Goal: Information Seeking & Learning: Understand process/instructions

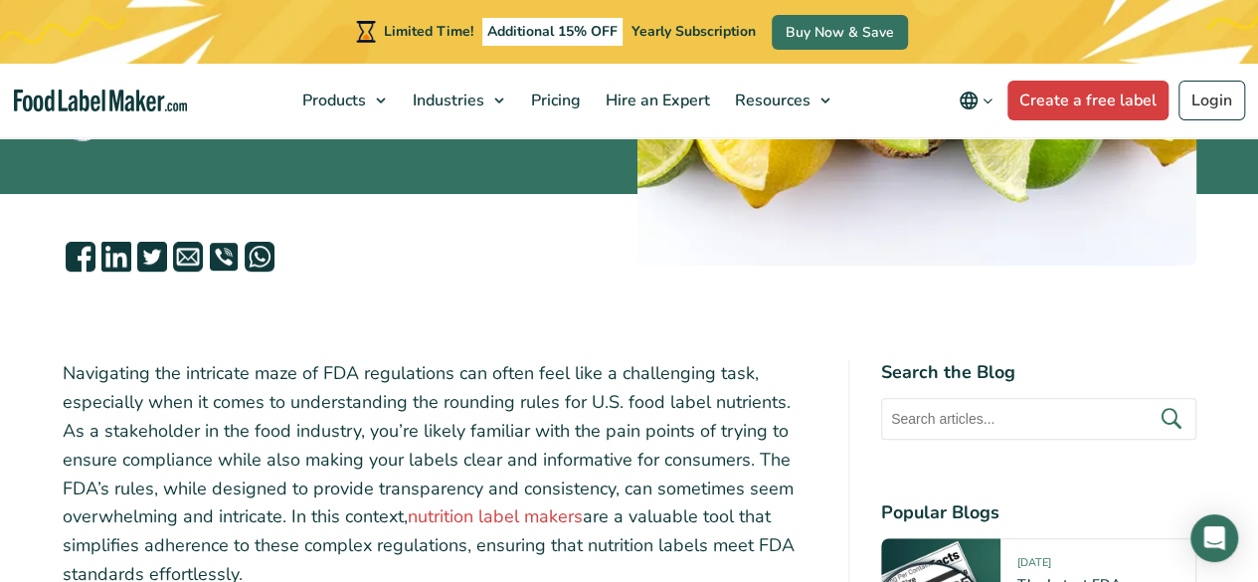
scroll to position [596, 0]
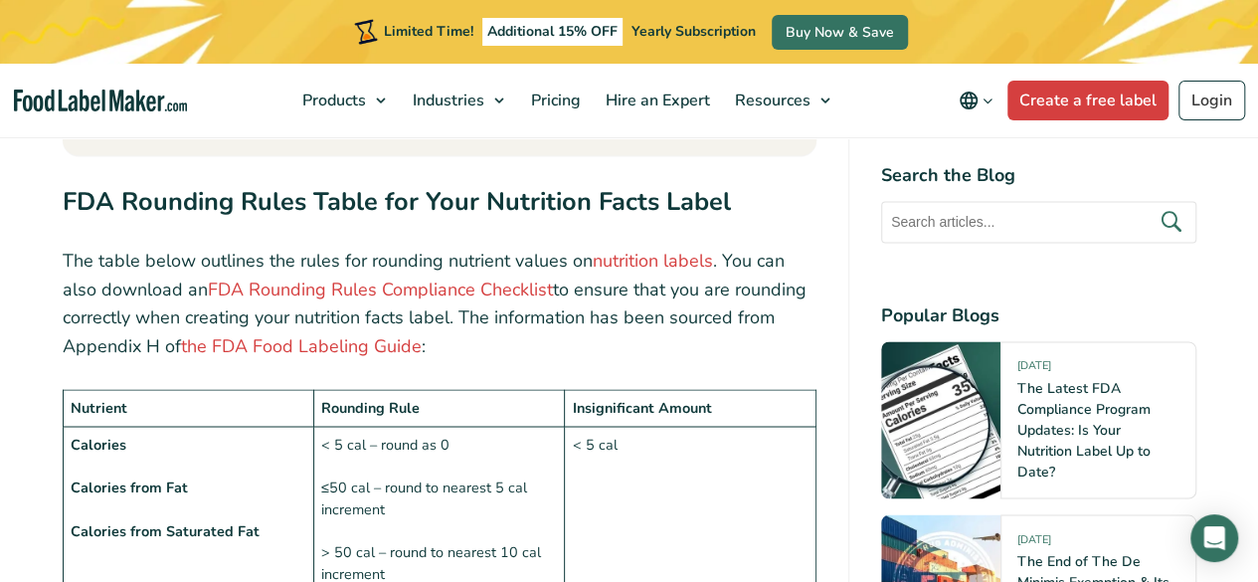
scroll to position [1591, 0]
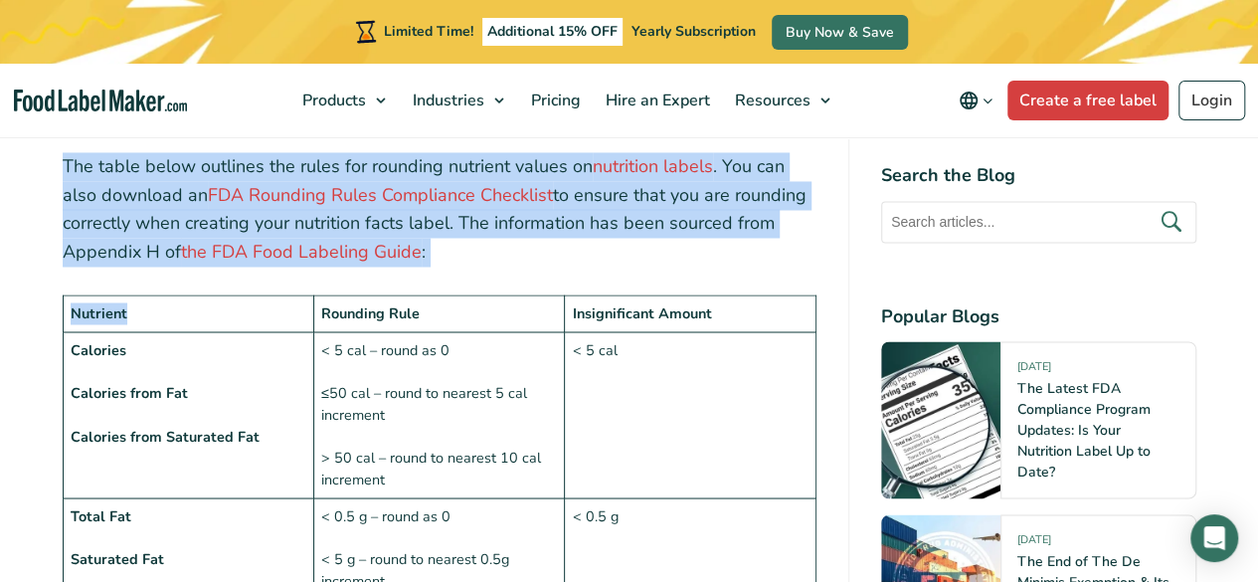
drag, startPoint x: 66, startPoint y: 166, endPoint x: 214, endPoint y: 305, distance: 203.3
click at [214, 305] on td "Nutrient" at bounding box center [188, 313] width 251 height 37
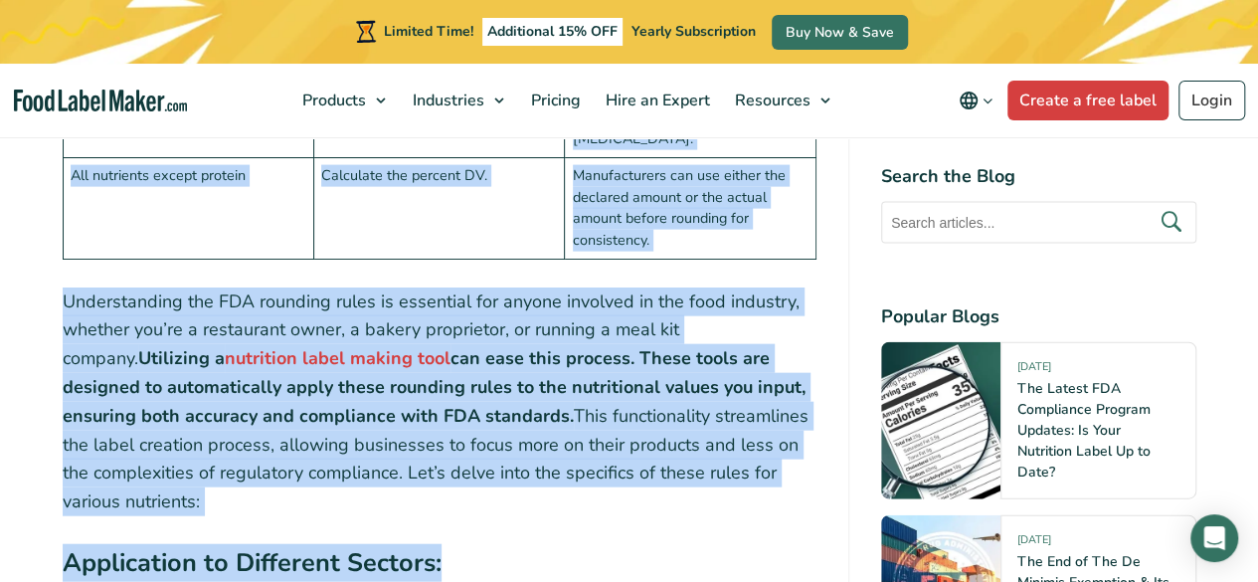
scroll to position [5902, 0]
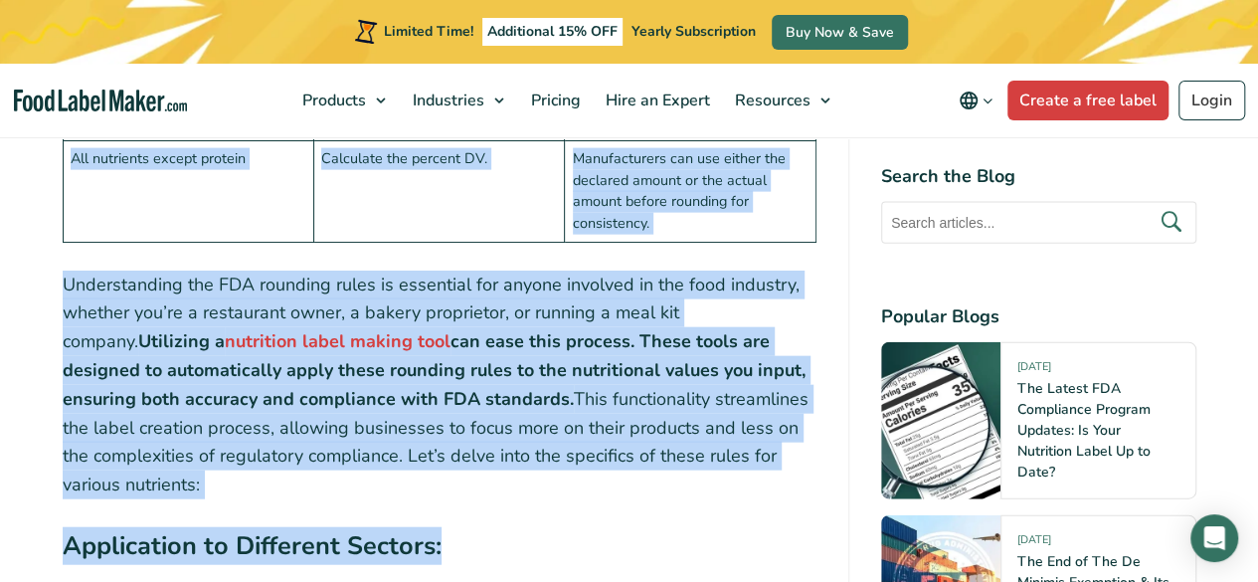
drag, startPoint x: 66, startPoint y: 158, endPoint x: 789, endPoint y: 352, distance: 749.2
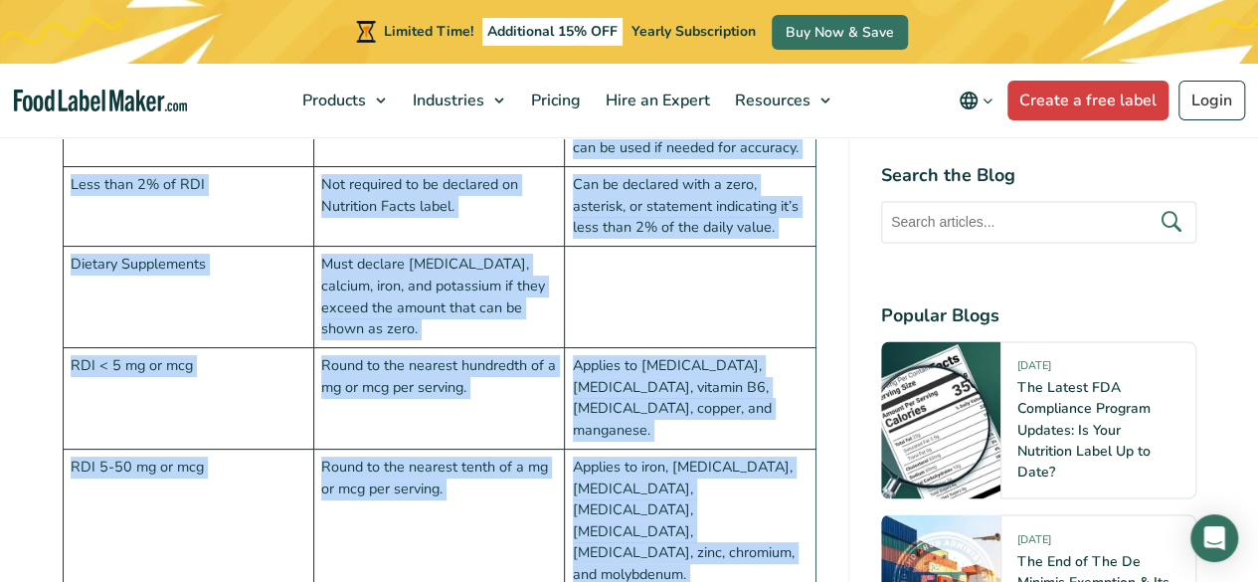
scroll to position [5206, 0]
